Goal: Task Accomplishment & Management: Use online tool/utility

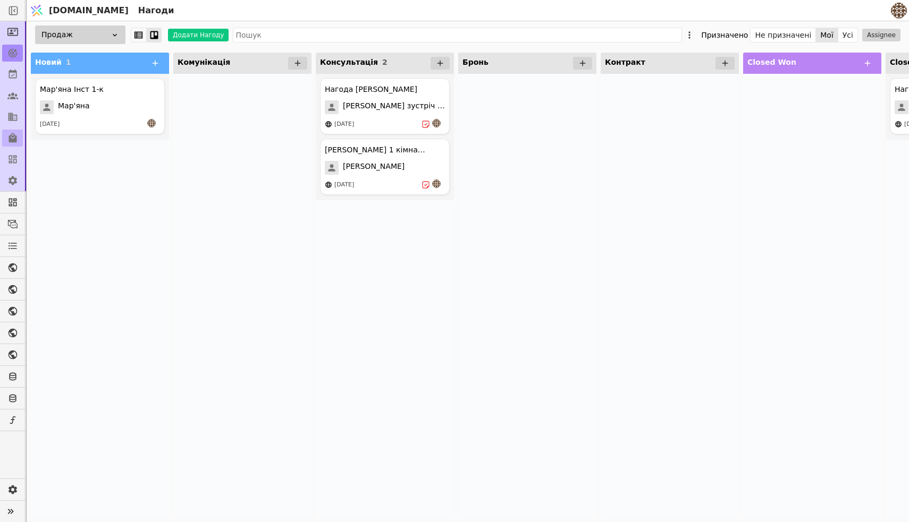
click at [11, 140] on icon at bounding box center [13, 138] width 8 height 10
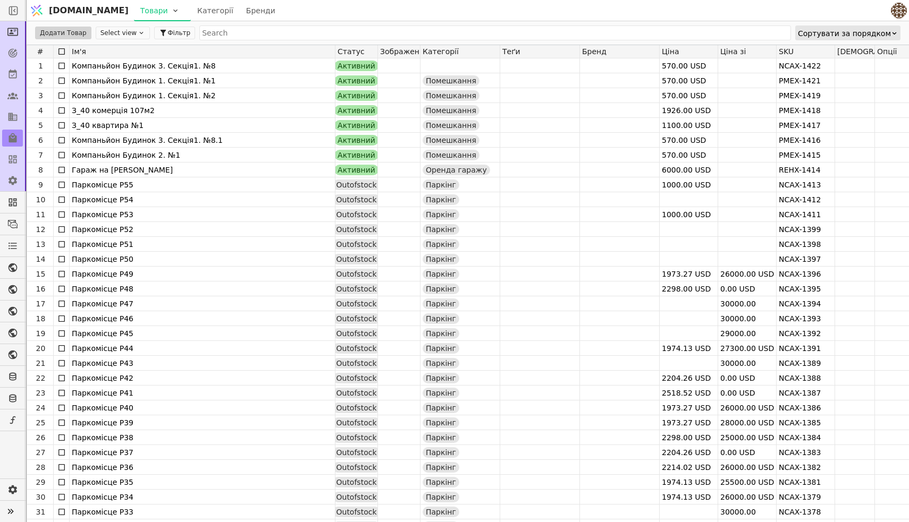
scroll to position [151, 0]
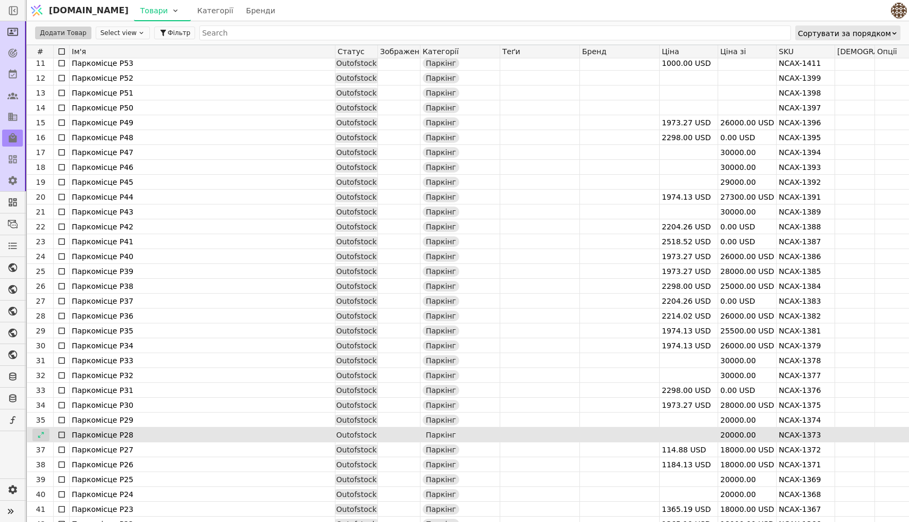
click at [41, 434] on icon at bounding box center [40, 435] width 7 height 7
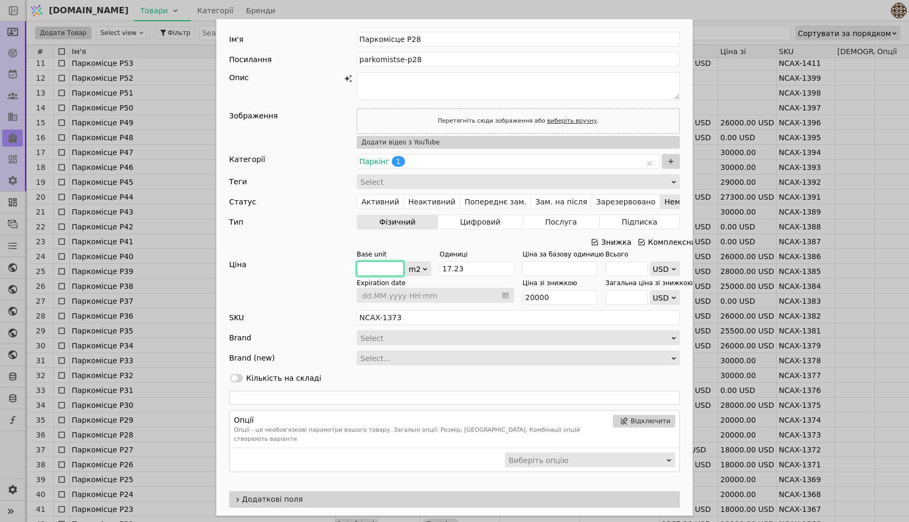
click at [369, 268] on input "Add Opportunity" at bounding box center [380, 269] width 47 height 15
type input "1"
type input "344600"
type input "10"
type input "34460"
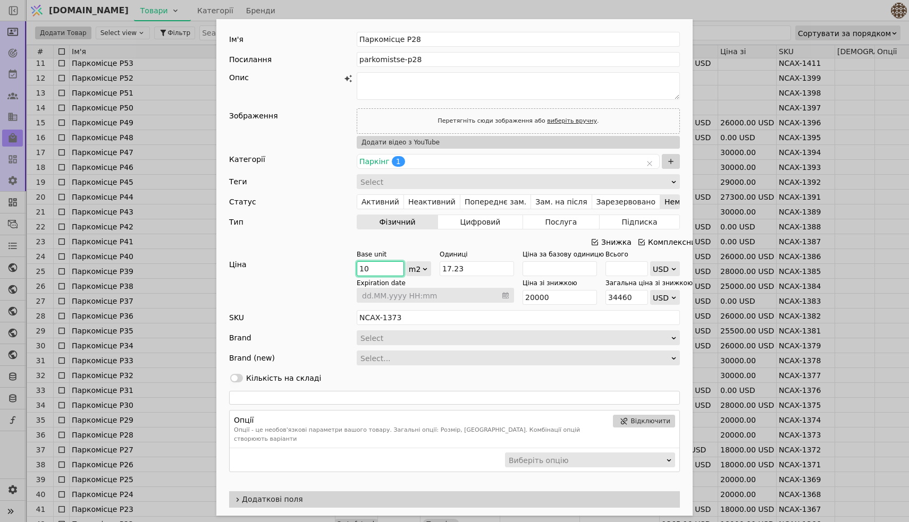
type input "100"
type input "3446"
type input "1000"
type input "344.59999999999997"
type input "1000"
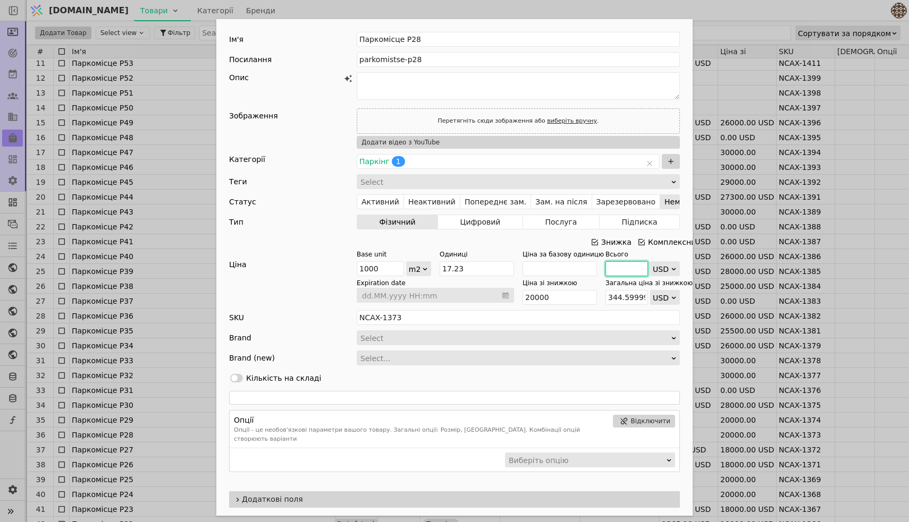
click at [636, 270] on input "Add Opportunity" at bounding box center [626, 269] width 43 height 15
type input "5"
type input "290.1915264074289"
type input "56"
type input "3250.145095763204"
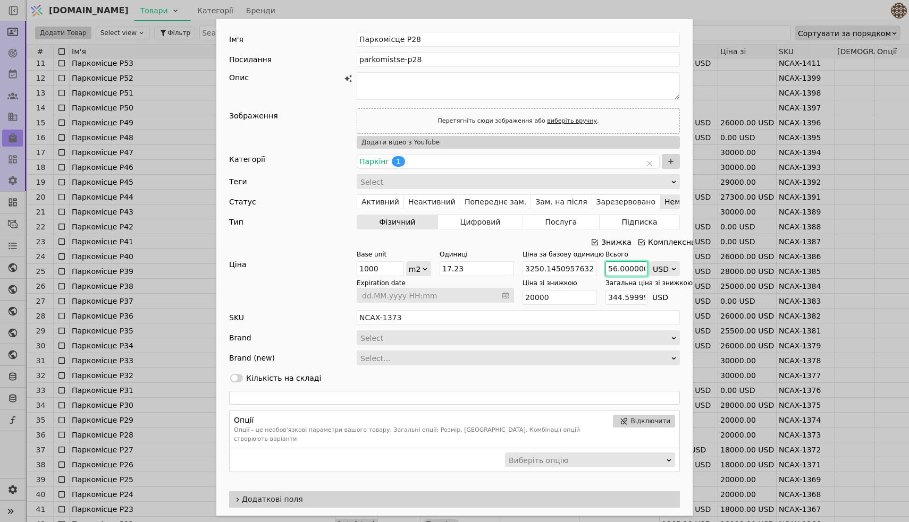
type input "56.000000000000017"
type input "3250.1450957632046"
type input "56.0000000000000178"
type input "3250.145095763205"
type input "56.000000000000017"
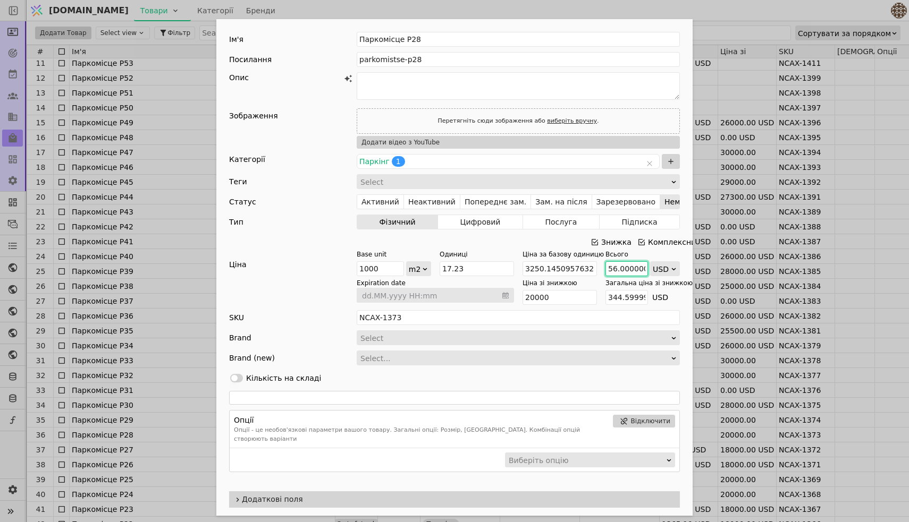
type input "3250.1450957632046"
type input "56.00000000000001"
type input "3250.145095763204"
type input "5"
type input "290.1915264074289"
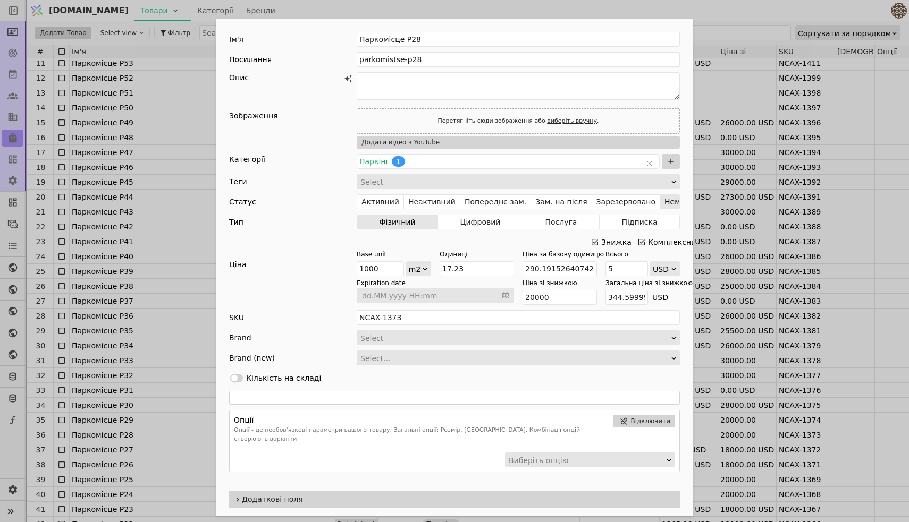
click at [184, 267] on div "Ім'я Паркомісце P28 Посилання parkomistse-p28 Опис Зображення Перетягніть сюди …" at bounding box center [454, 261] width 909 height 522
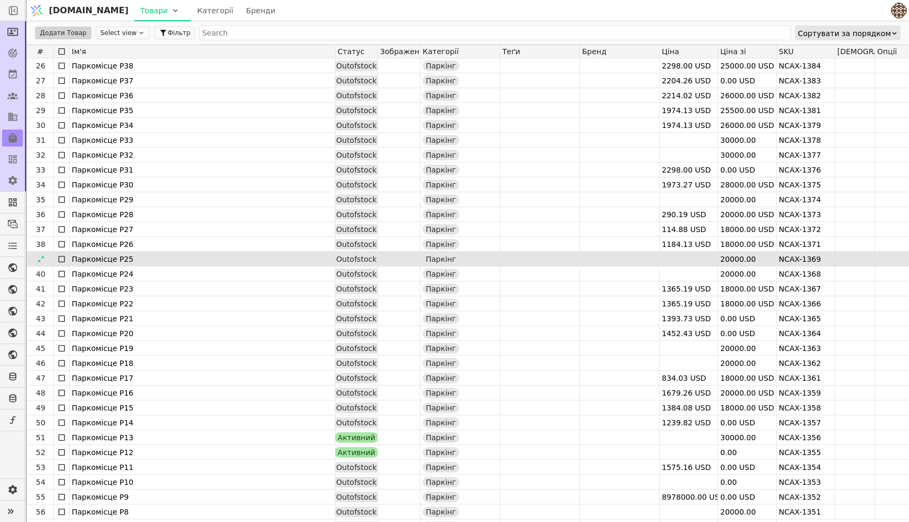
scroll to position [373, 0]
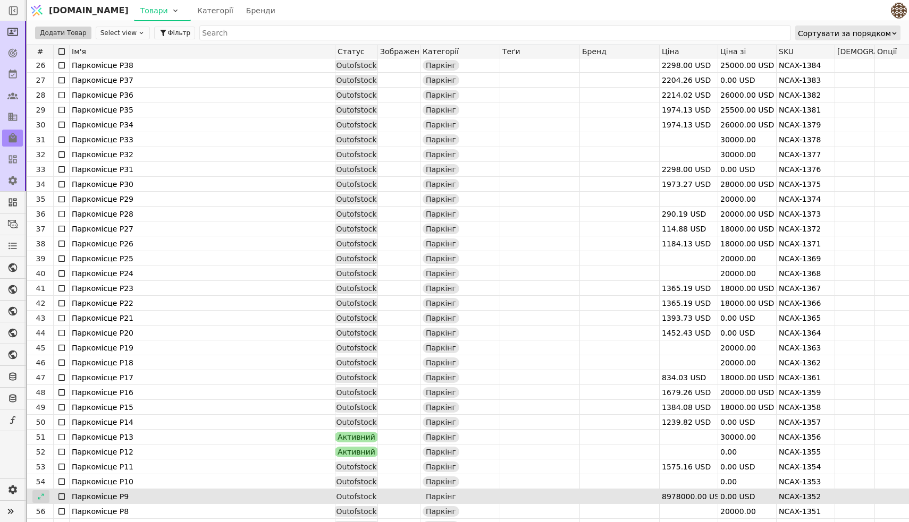
click at [44, 494] on icon at bounding box center [40, 496] width 7 height 7
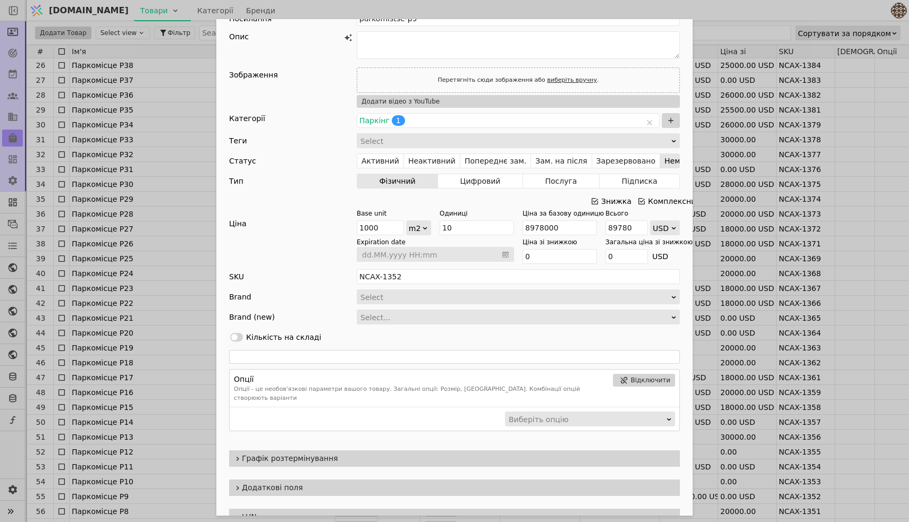
scroll to position [44, 0]
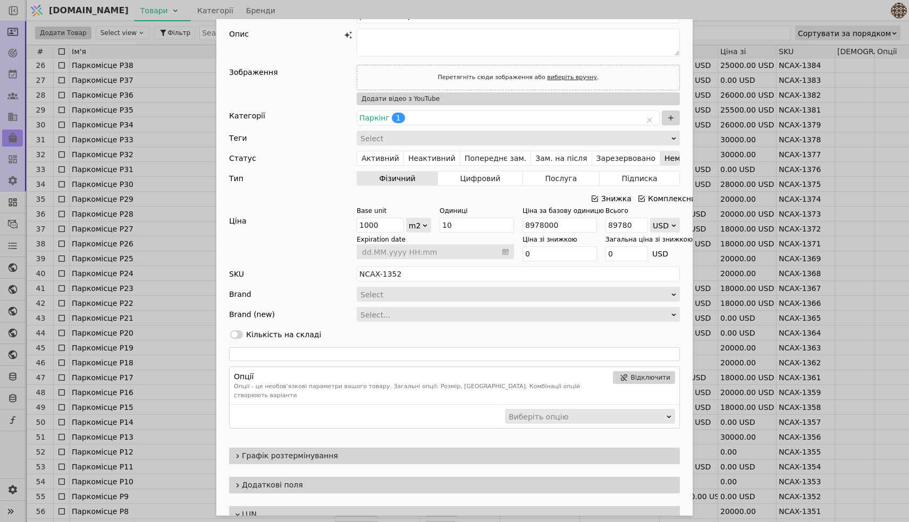
click at [376, 451] on span "Графік розтермінування" at bounding box center [459, 456] width 434 height 11
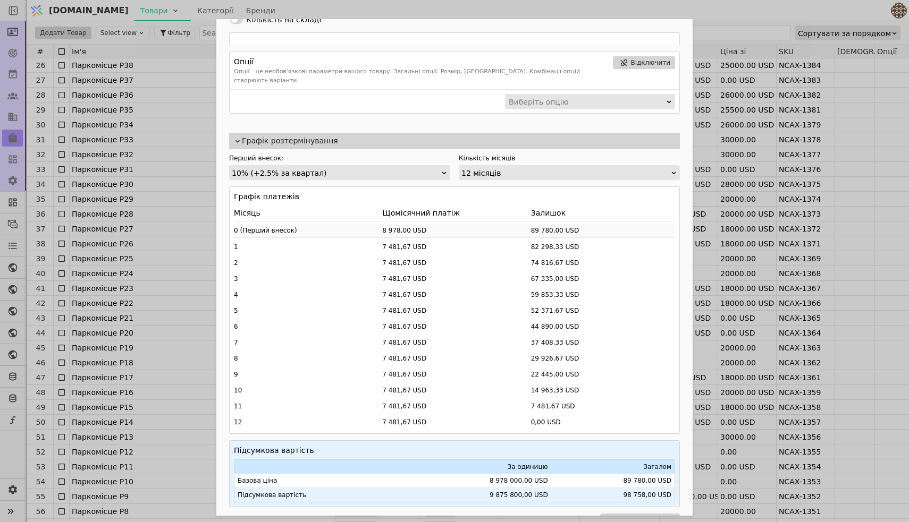
scroll to position [360, 0]
click at [624, 513] on button "Завантажити PDF" at bounding box center [640, 519] width 80 height 13
click at [835, 104] on div "Ім'я Паркомісце P9 Посилання parkomistse-p9 Опис Зображення Перетягніть сюди зо…" at bounding box center [454, 261] width 909 height 522
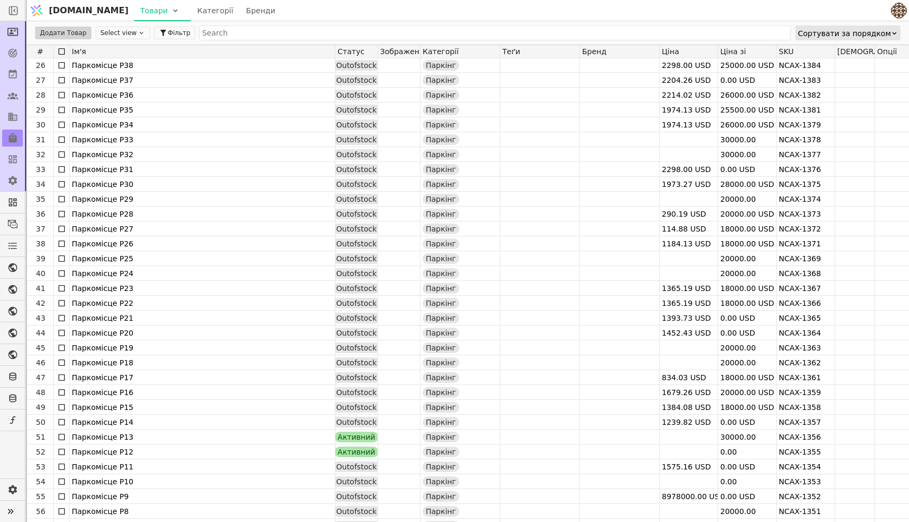
click at [908, 8] on div "[DOMAIN_NAME] Товари [PERSON_NAME]" at bounding box center [454, 10] width 909 height 21
click at [898, 10] on img at bounding box center [899, 11] width 16 height 16
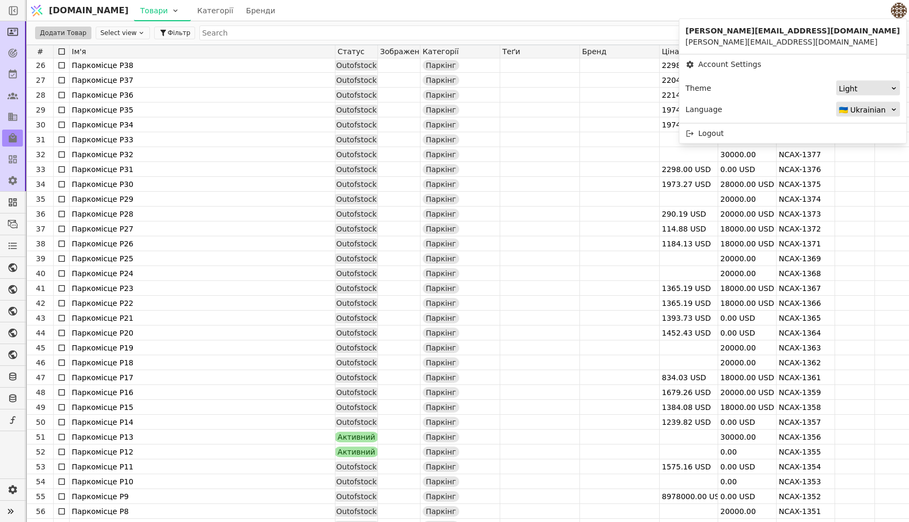
click at [748, 22] on div "Додати Товар Select view Фільтр Сортувати за порядком" at bounding box center [468, 32] width 882 height 23
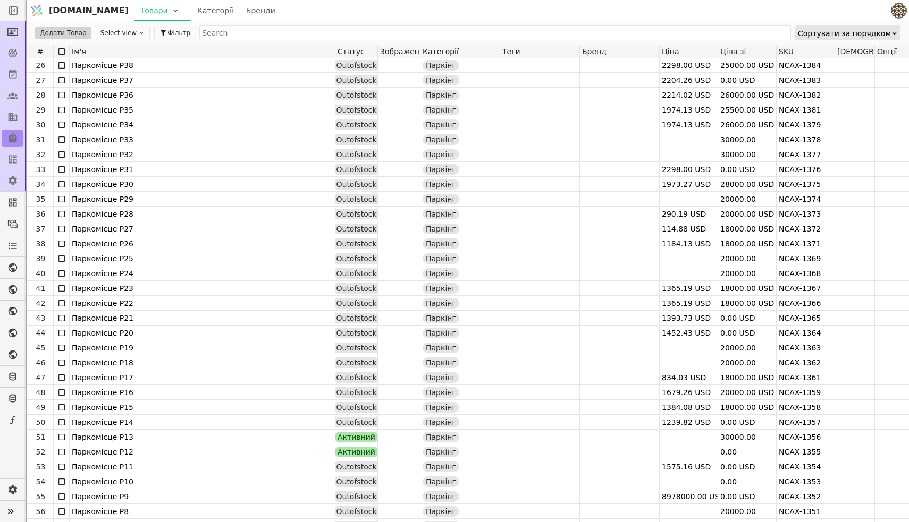
click at [748, 22] on div "Додати Товар Select view Фільтр Сортувати за порядком" at bounding box center [468, 32] width 882 height 23
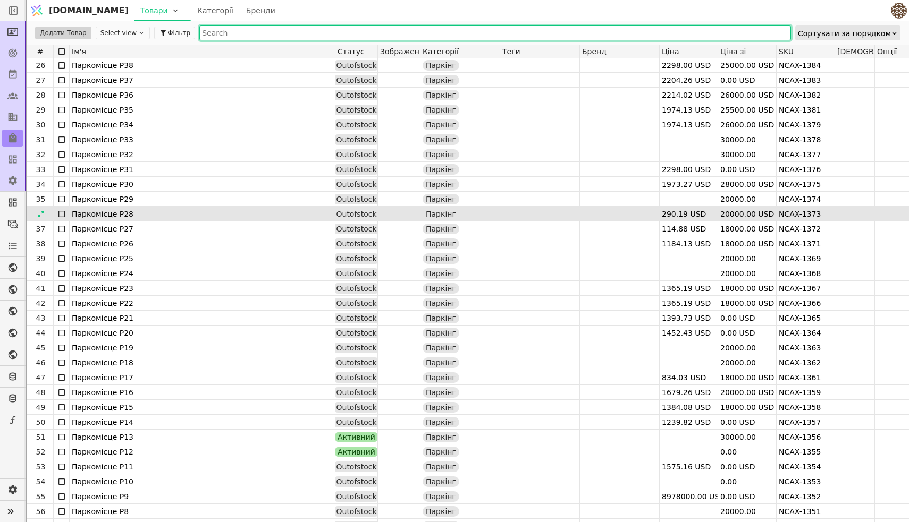
drag, startPoint x: 776, startPoint y: 38, endPoint x: 776, endPoint y: 215, distance: 177.5
